Goal: Task Accomplishment & Management: Use online tool/utility

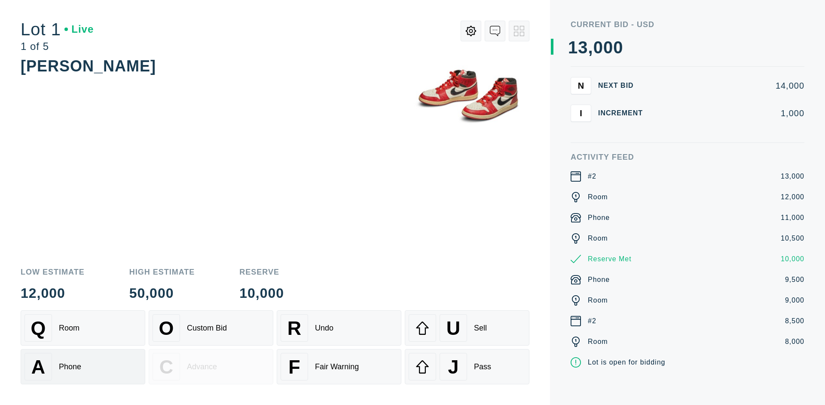
click at [83, 366] on div "A Phone" at bounding box center [83, 367] width 117 height 28
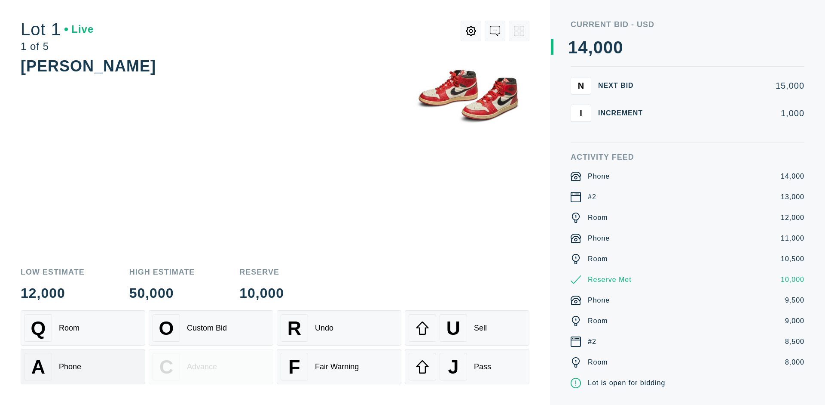
click at [83, 328] on div "Q Room" at bounding box center [83, 328] width 117 height 28
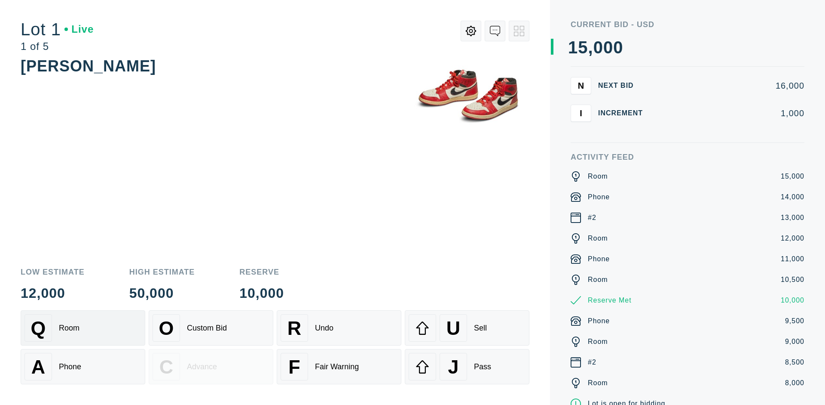
click at [339, 328] on div "R Undo" at bounding box center [339, 328] width 117 height 28
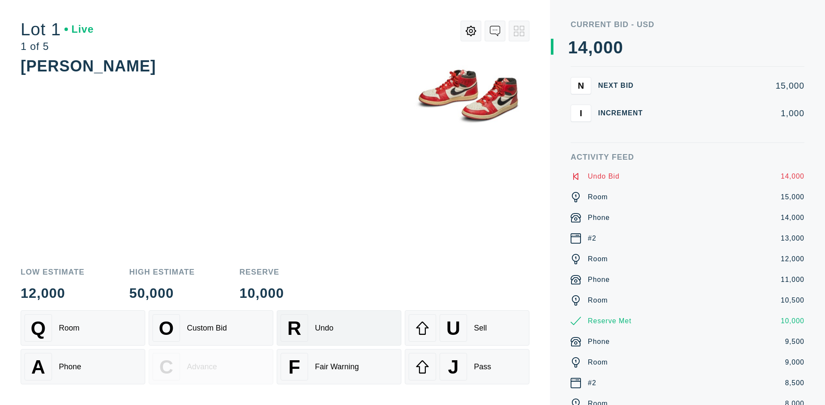
click at [83, 328] on div "Q Room" at bounding box center [83, 328] width 117 height 28
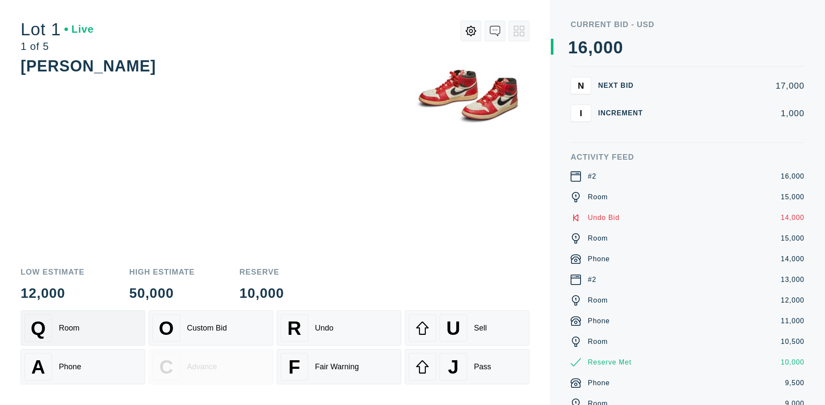
click at [83, 366] on div "A Phone" at bounding box center [83, 367] width 117 height 28
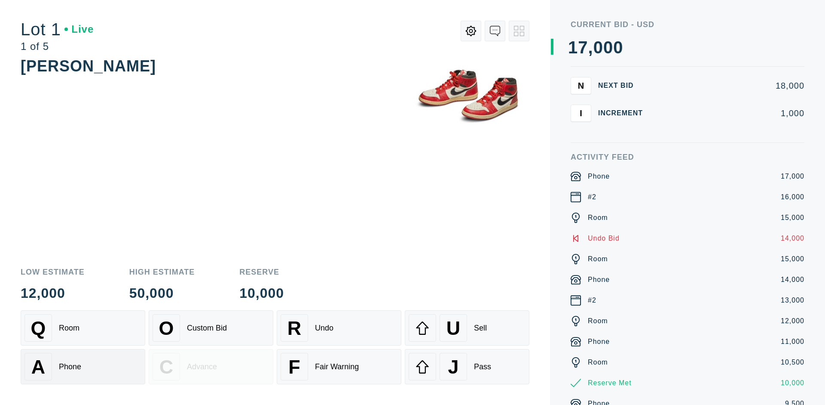
click at [83, 328] on div "Q Room" at bounding box center [83, 328] width 117 height 28
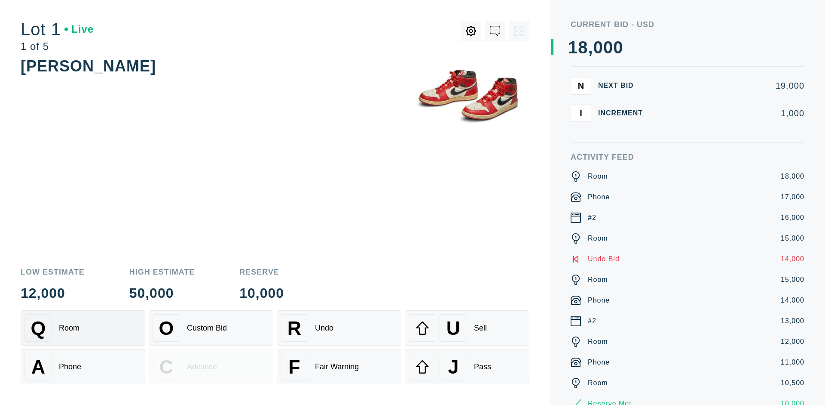
click at [339, 328] on div "R Undo" at bounding box center [339, 328] width 117 height 28
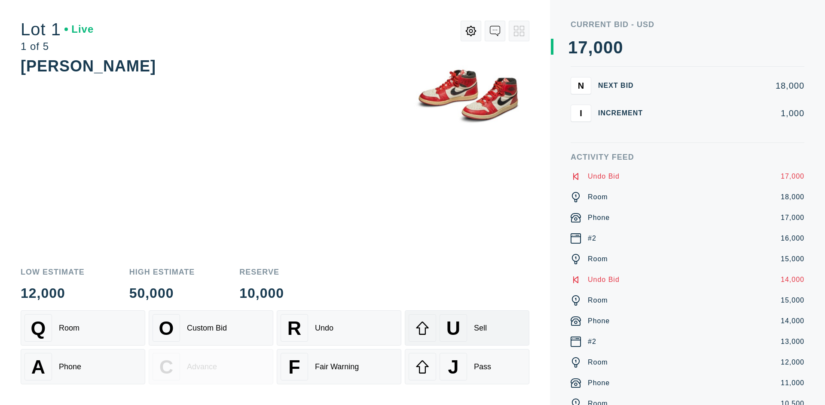
click at [467, 328] on div "U Sell" at bounding box center [467, 328] width 117 height 28
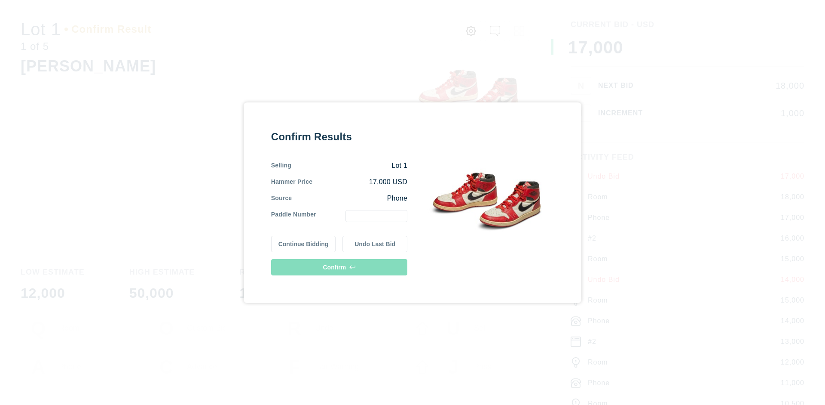
click at [304, 243] on button "Continue Bidding" at bounding box center [303, 244] width 65 height 16
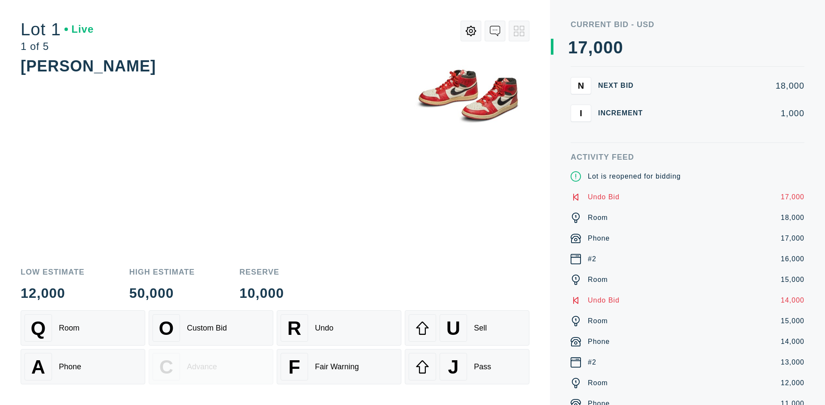
click at [467, 328] on div "U Sell" at bounding box center [467, 328] width 117 height 28
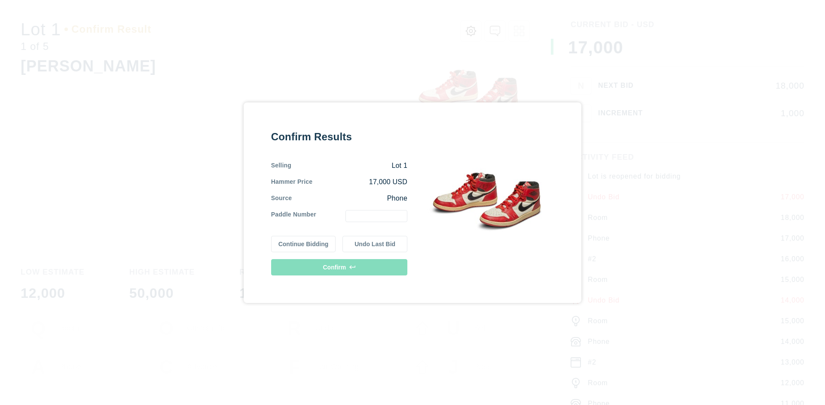
click at [375, 243] on button "Undo Last Bid" at bounding box center [375, 244] width 65 height 16
click at [304, 242] on button "Continue Bidding" at bounding box center [303, 242] width 65 height 16
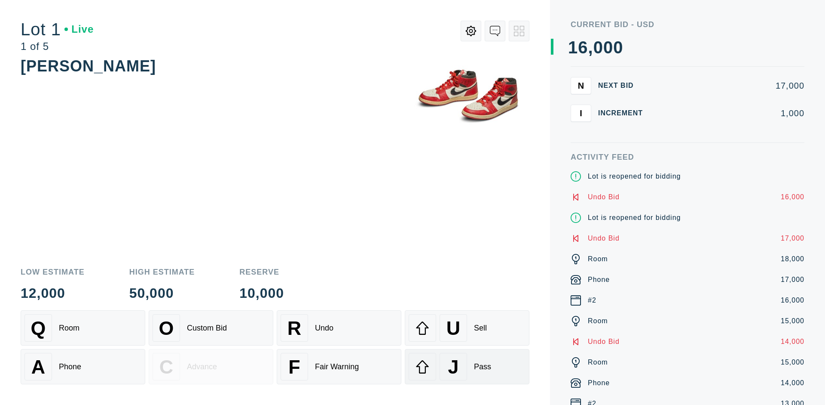
click at [467, 366] on div "J Pass" at bounding box center [467, 367] width 117 height 28
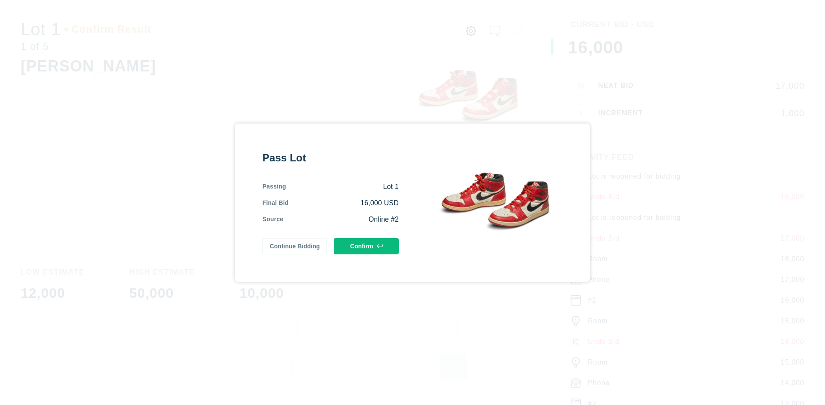
click at [367, 245] on button "Confirm" at bounding box center [366, 246] width 65 height 16
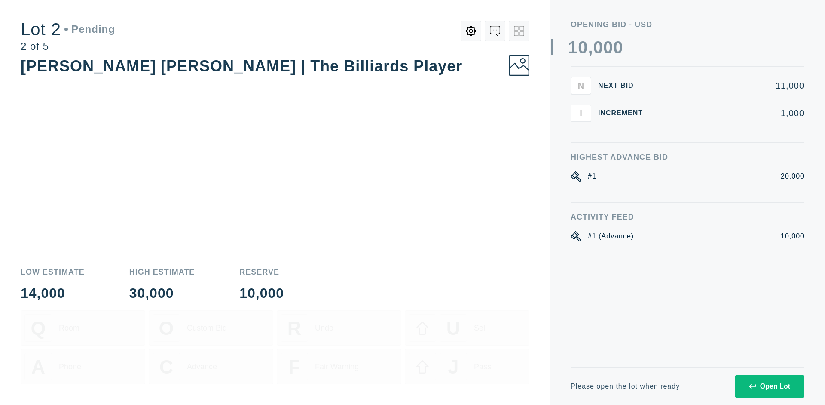
click at [770, 386] on div "Open Lot" at bounding box center [769, 386] width 41 height 8
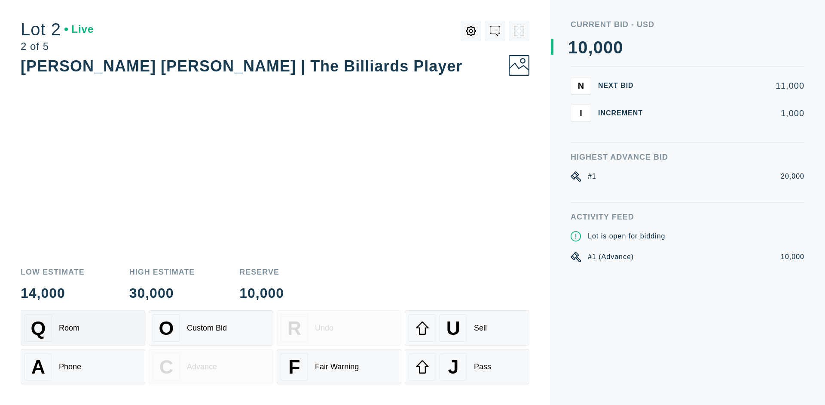
click at [83, 328] on div "Q Room" at bounding box center [83, 328] width 117 height 28
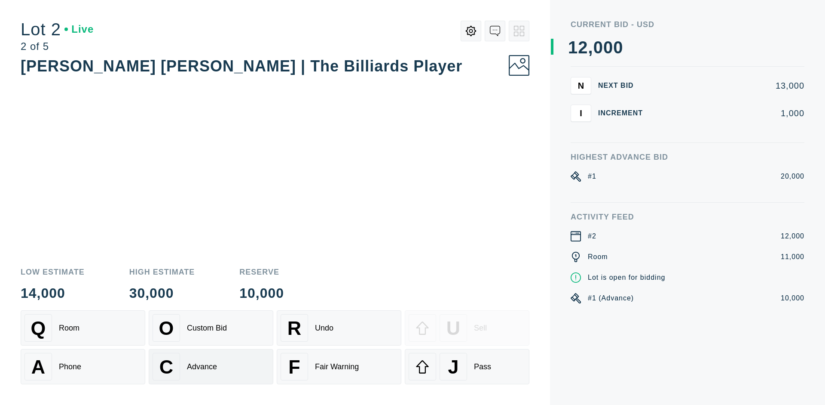
click at [211, 366] on div "Advance" at bounding box center [202, 366] width 30 height 9
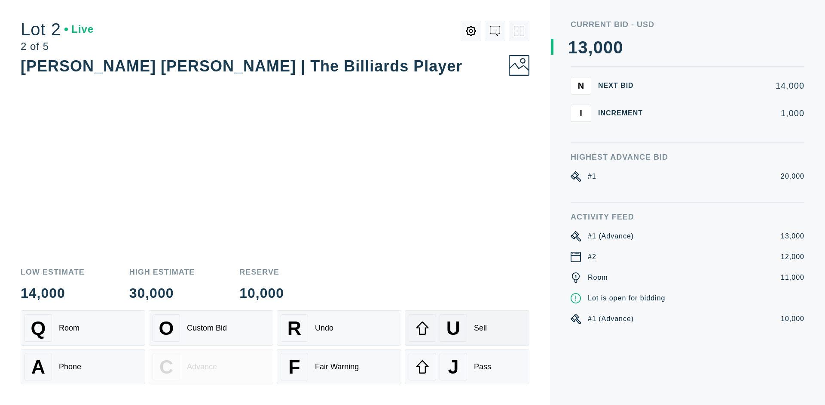
click at [467, 328] on div "U Sell" at bounding box center [467, 328] width 117 height 28
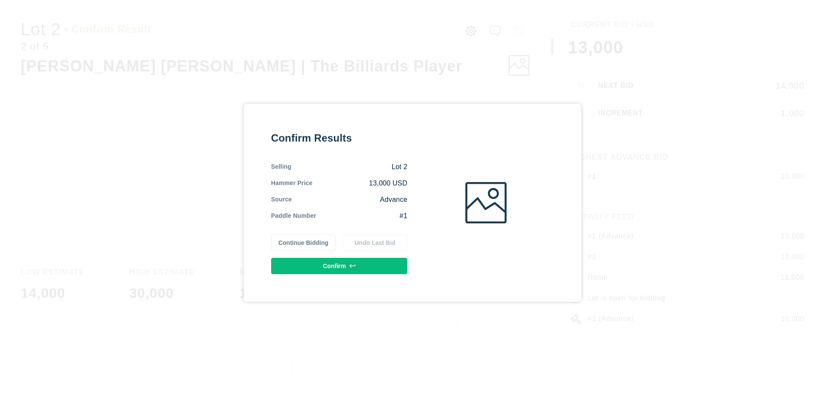
click at [340, 265] on button "Confirm" at bounding box center [339, 266] width 136 height 16
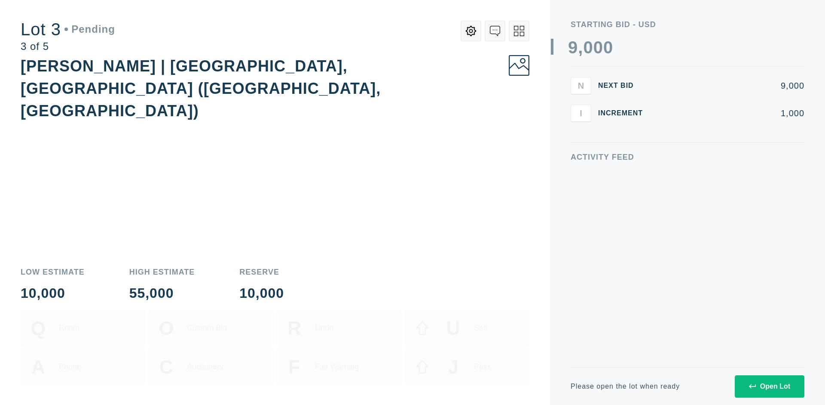
click at [770, 386] on div "Open Lot" at bounding box center [769, 386] width 41 height 8
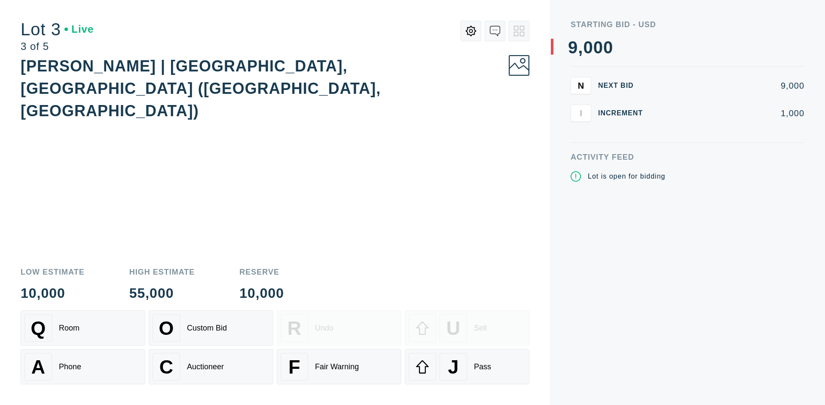
click at [467, 366] on div "J Pass" at bounding box center [467, 367] width 117 height 28
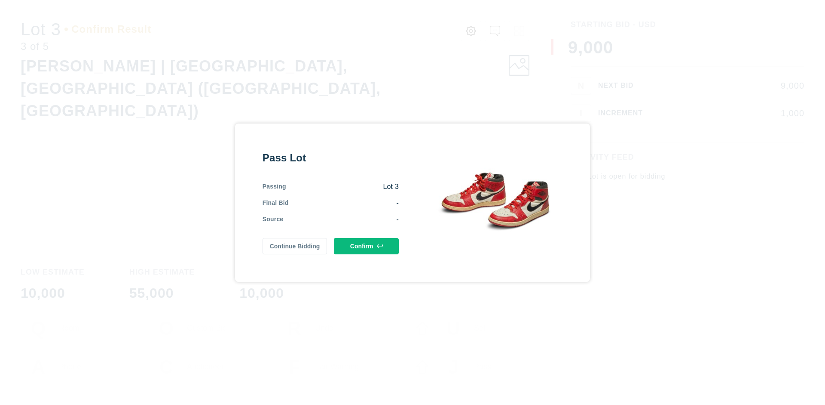
click at [367, 245] on button "Confirm" at bounding box center [366, 246] width 65 height 16
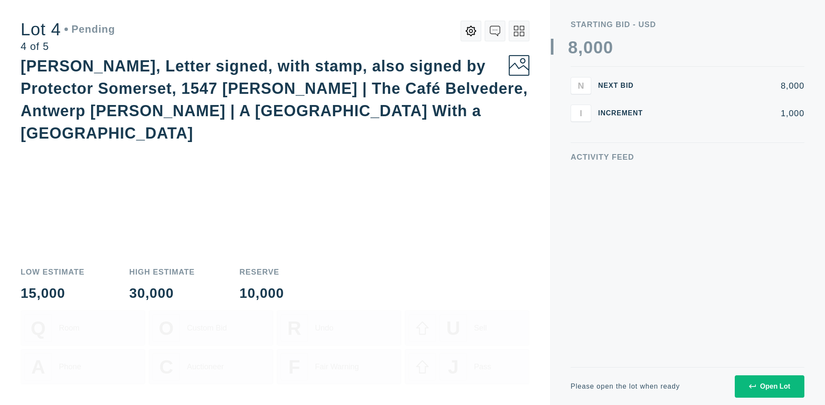
click at [770, 386] on div "Open Lot" at bounding box center [769, 386] width 41 height 8
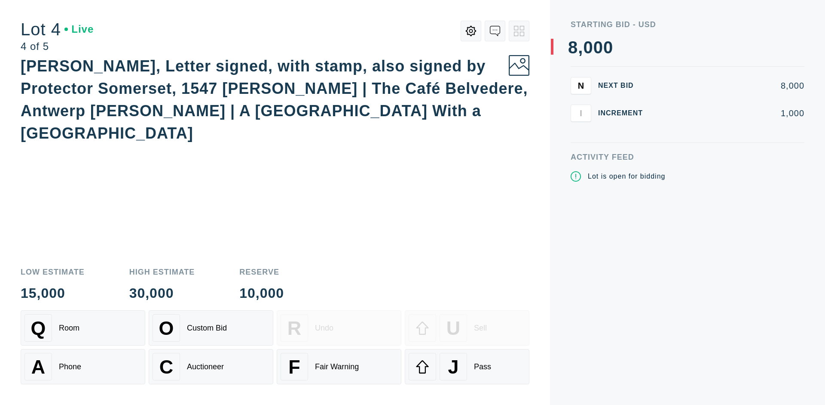
click at [83, 328] on div "Q Room" at bounding box center [83, 328] width 117 height 28
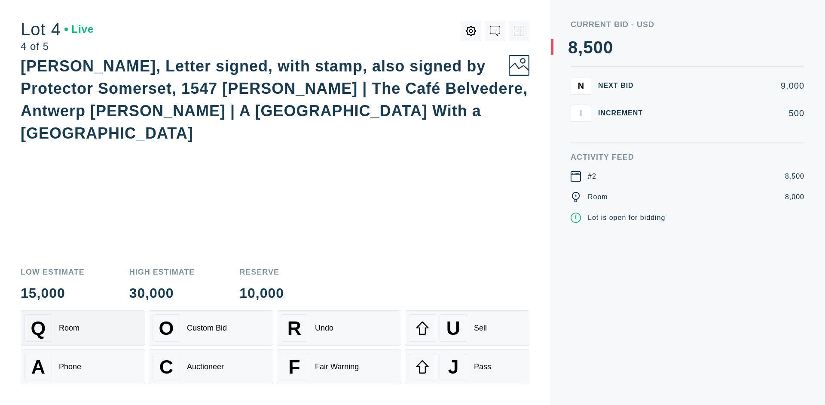
click at [211, 366] on div "Auctioneer" at bounding box center [205, 366] width 37 height 9
click at [467, 366] on div "J Pass" at bounding box center [467, 367] width 117 height 28
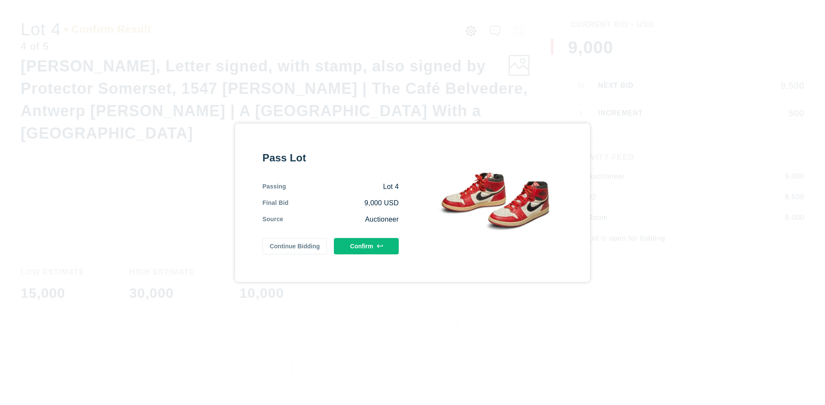
click at [367, 245] on button "Confirm" at bounding box center [366, 246] width 65 height 16
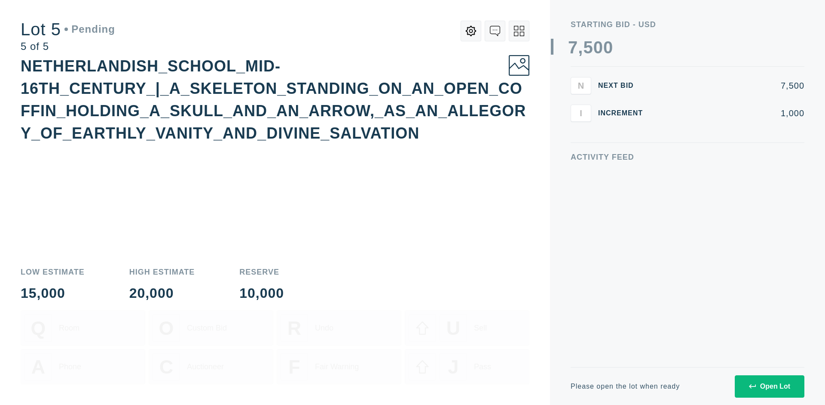
click at [770, 386] on div "Open Lot" at bounding box center [769, 386] width 41 height 8
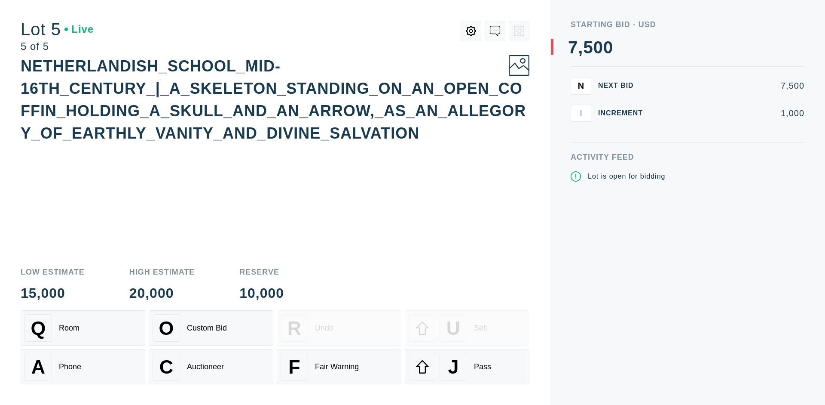
click at [83, 328] on div "Q Room" at bounding box center [83, 328] width 117 height 28
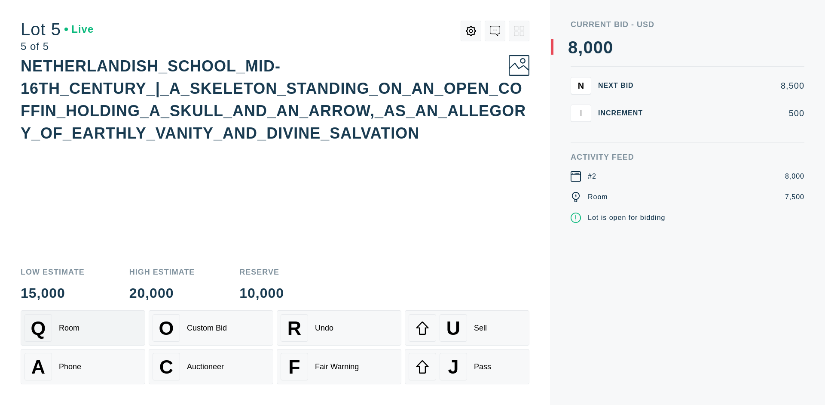
click at [83, 328] on div "Q Room" at bounding box center [83, 328] width 117 height 28
click at [467, 328] on div "U Sell" at bounding box center [467, 328] width 117 height 28
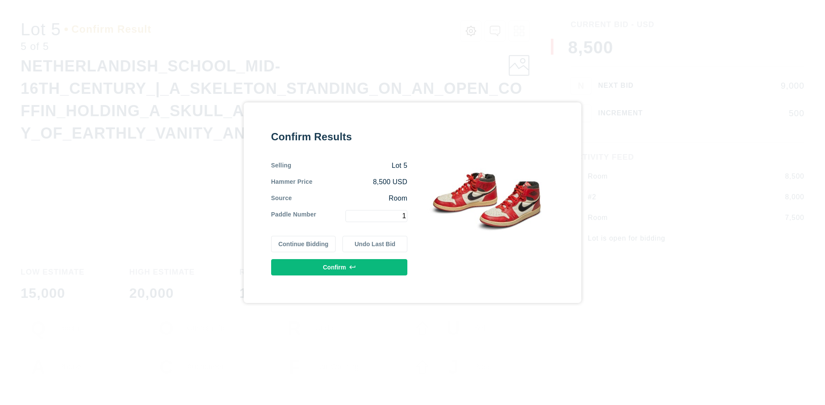
type input "1"
click at [340, 267] on button "Confirm" at bounding box center [339, 267] width 136 height 16
